Goal: Find specific page/section: Find specific page/section

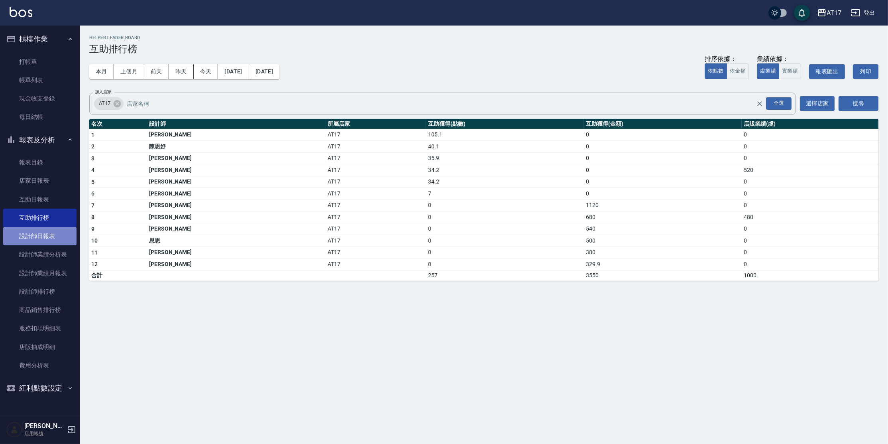
click at [41, 243] on link "設計師日報表" at bounding box center [39, 236] width 73 height 18
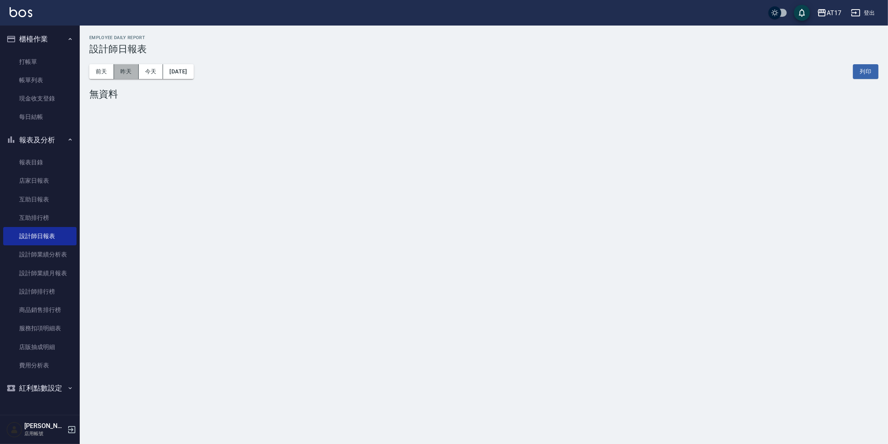
click at [131, 67] on button "昨天" at bounding box center [126, 71] width 25 height 15
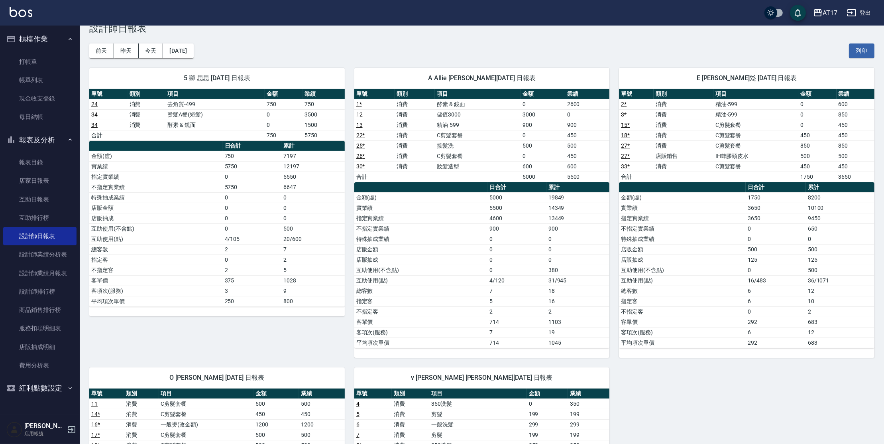
scroll to position [18, 0]
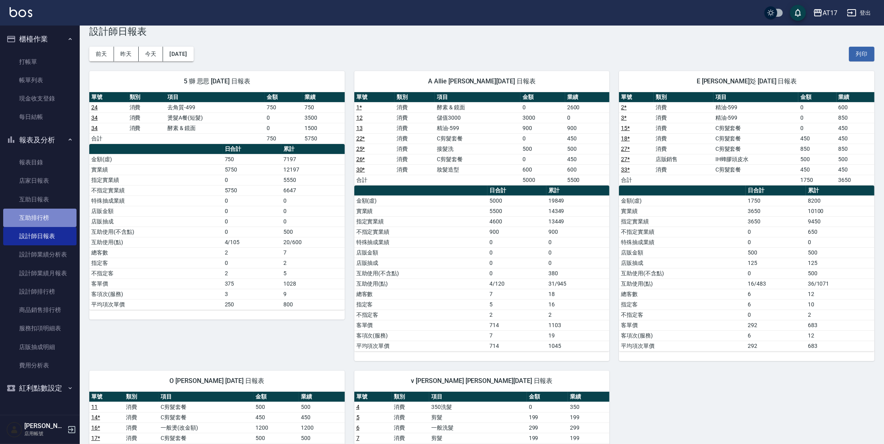
click at [33, 217] on link "互助排行榜" at bounding box center [39, 218] width 73 height 18
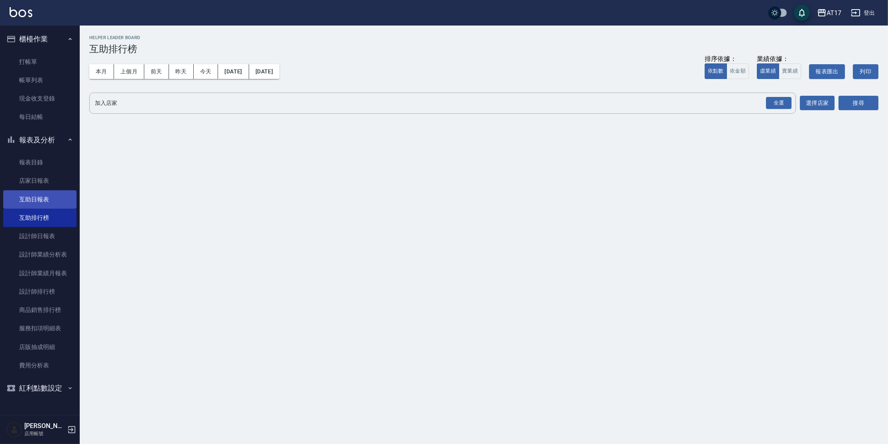
click at [43, 198] on link "互助日報表" at bounding box center [39, 199] width 73 height 18
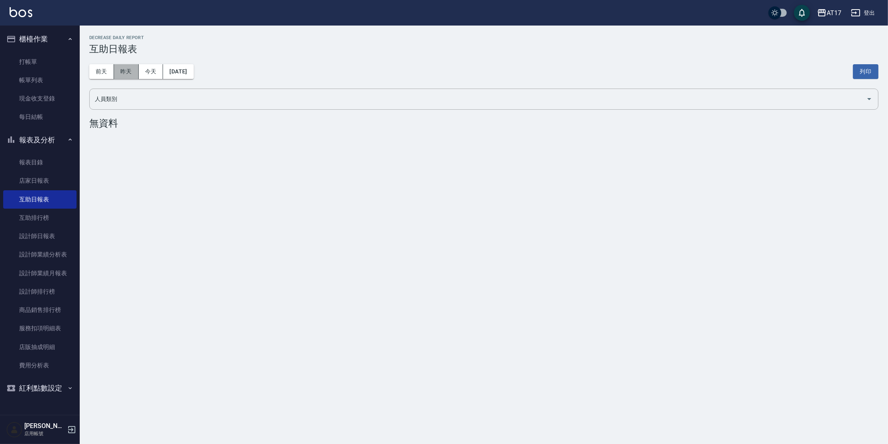
click at [123, 73] on button "昨天" at bounding box center [126, 71] width 25 height 15
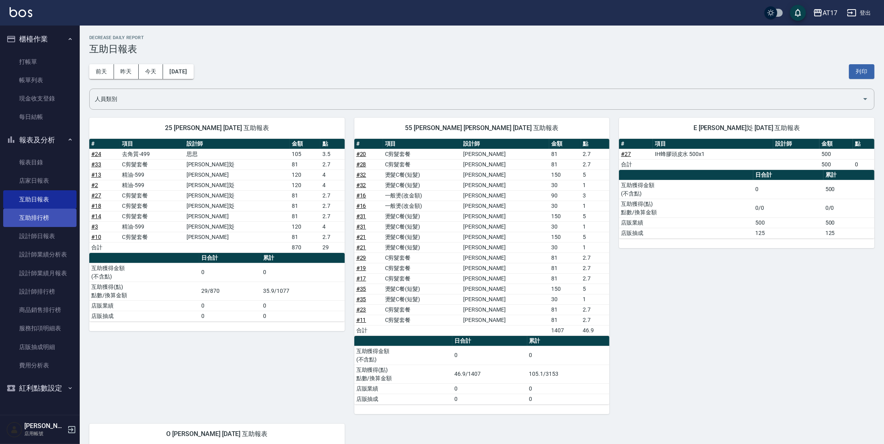
click at [28, 210] on link "互助排行榜" at bounding box center [39, 218] width 73 height 18
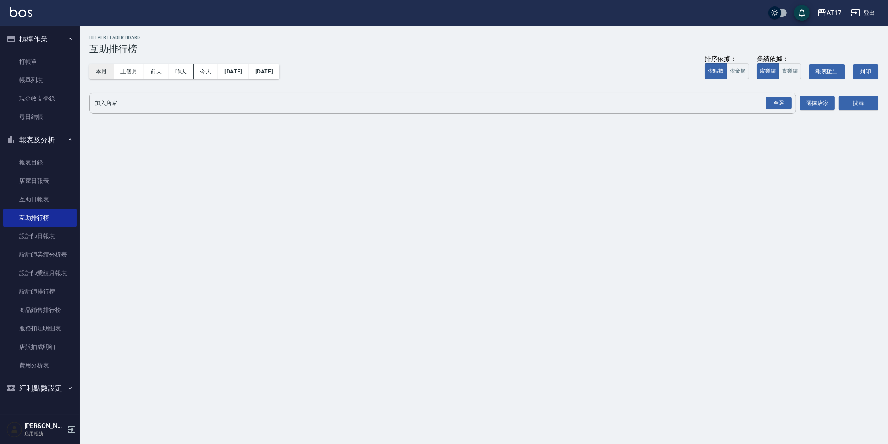
click at [108, 71] on button "本月" at bounding box center [101, 71] width 25 height 15
click at [778, 106] on div "全選" at bounding box center [779, 103] width 26 height 12
click at [95, 68] on button "本月" at bounding box center [101, 71] width 25 height 15
click at [108, 71] on button "本月" at bounding box center [101, 71] width 25 height 15
click at [122, 68] on button "上個月" at bounding box center [129, 71] width 30 height 15
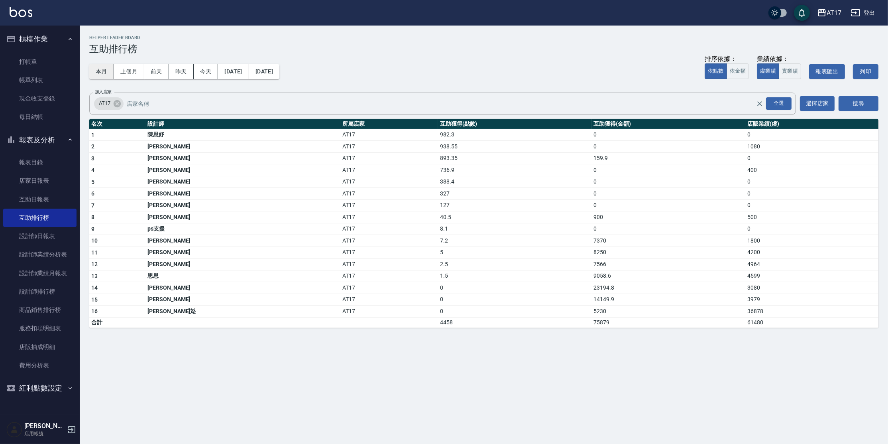
click at [96, 69] on button "本月" at bounding box center [101, 71] width 25 height 15
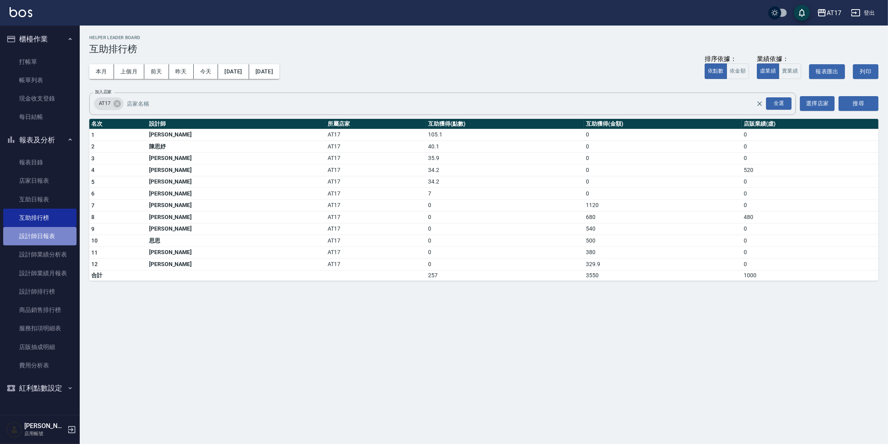
click at [69, 236] on link "設計師日報表" at bounding box center [39, 236] width 73 height 18
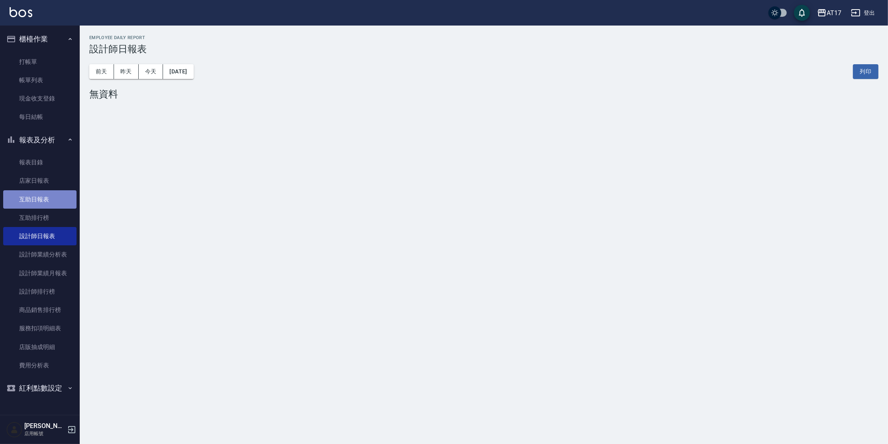
click at [51, 197] on link "互助日報表" at bounding box center [39, 199] width 73 height 18
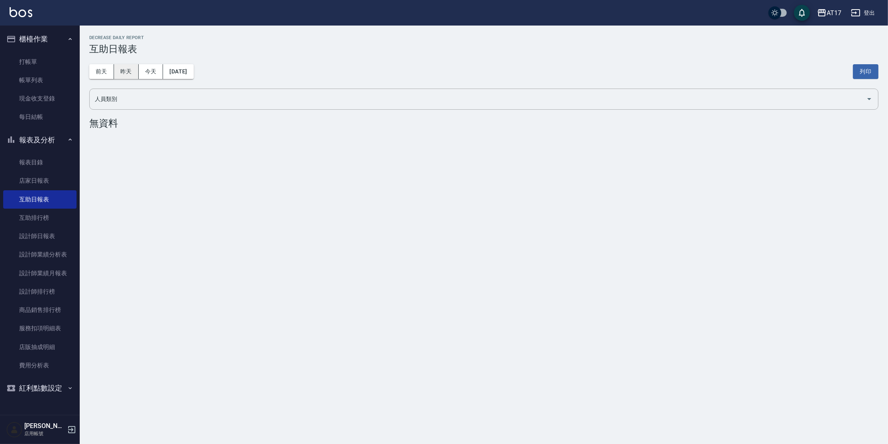
click at [120, 70] on button "昨天" at bounding box center [126, 71] width 25 height 15
